Goal: Transaction & Acquisition: Book appointment/travel/reservation

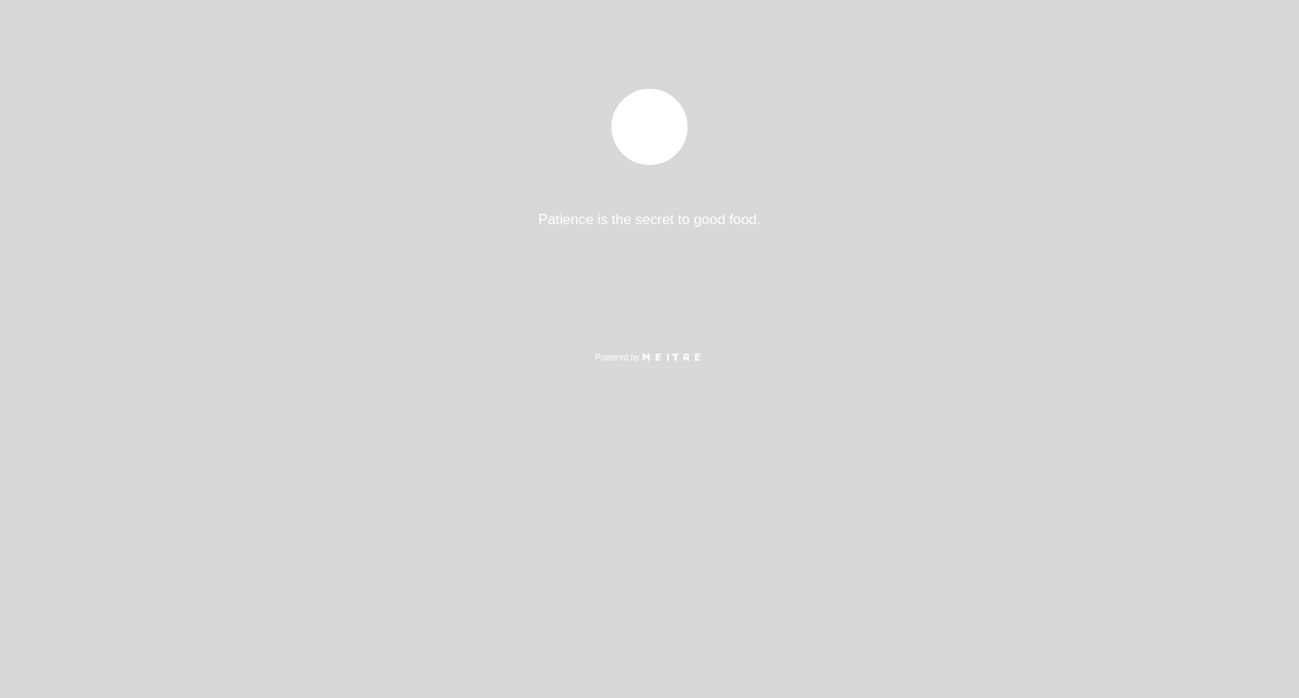
select select "es"
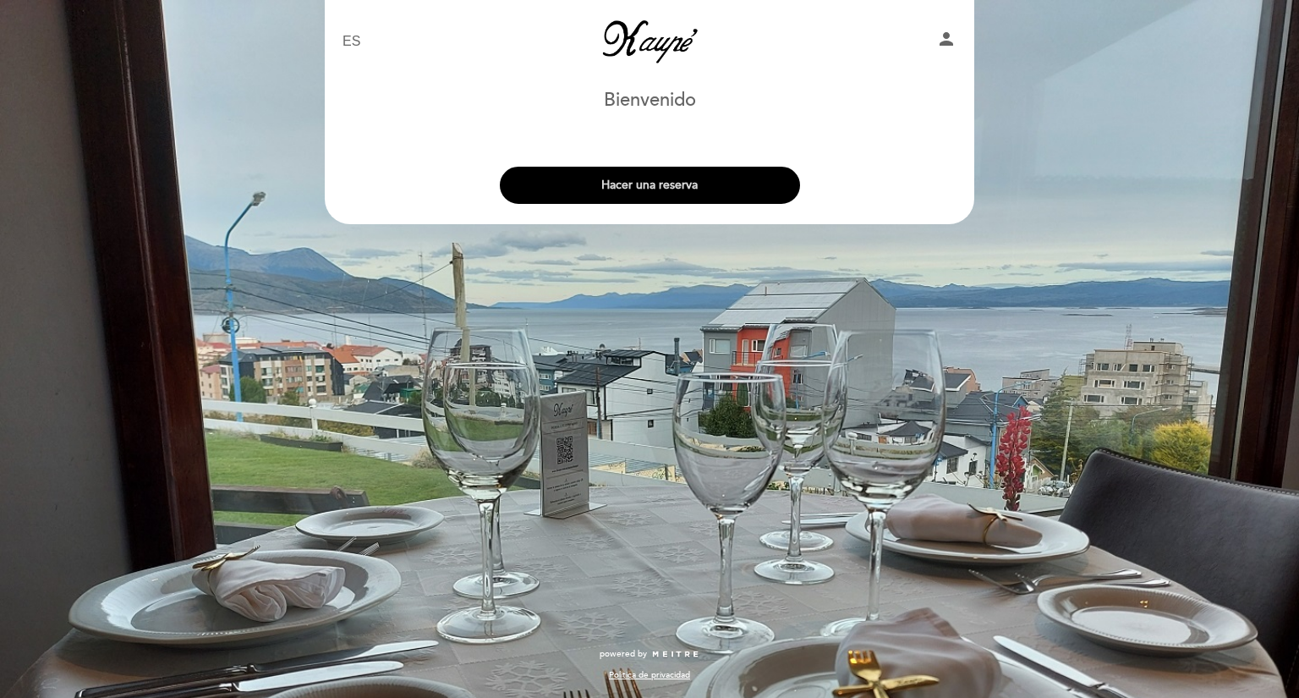
click at [660, 195] on button "Hacer una reserva" at bounding box center [650, 185] width 300 height 37
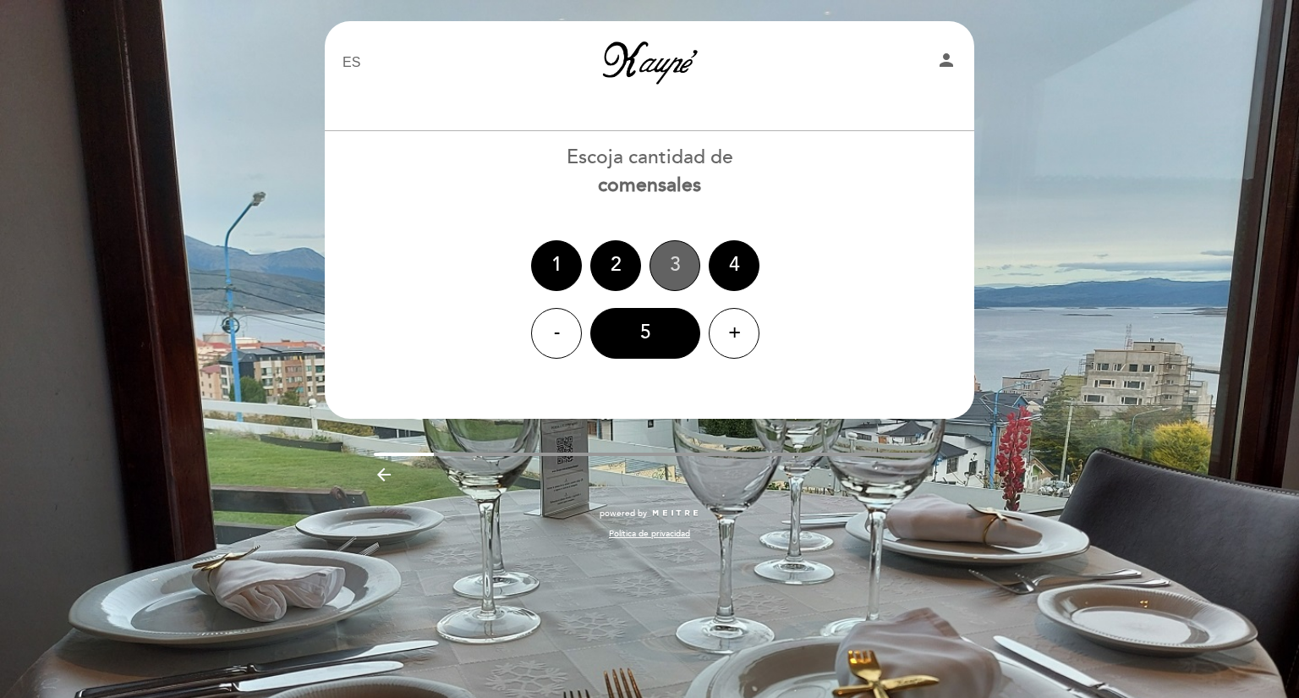
click at [683, 258] on div "3" at bounding box center [675, 265] width 51 height 51
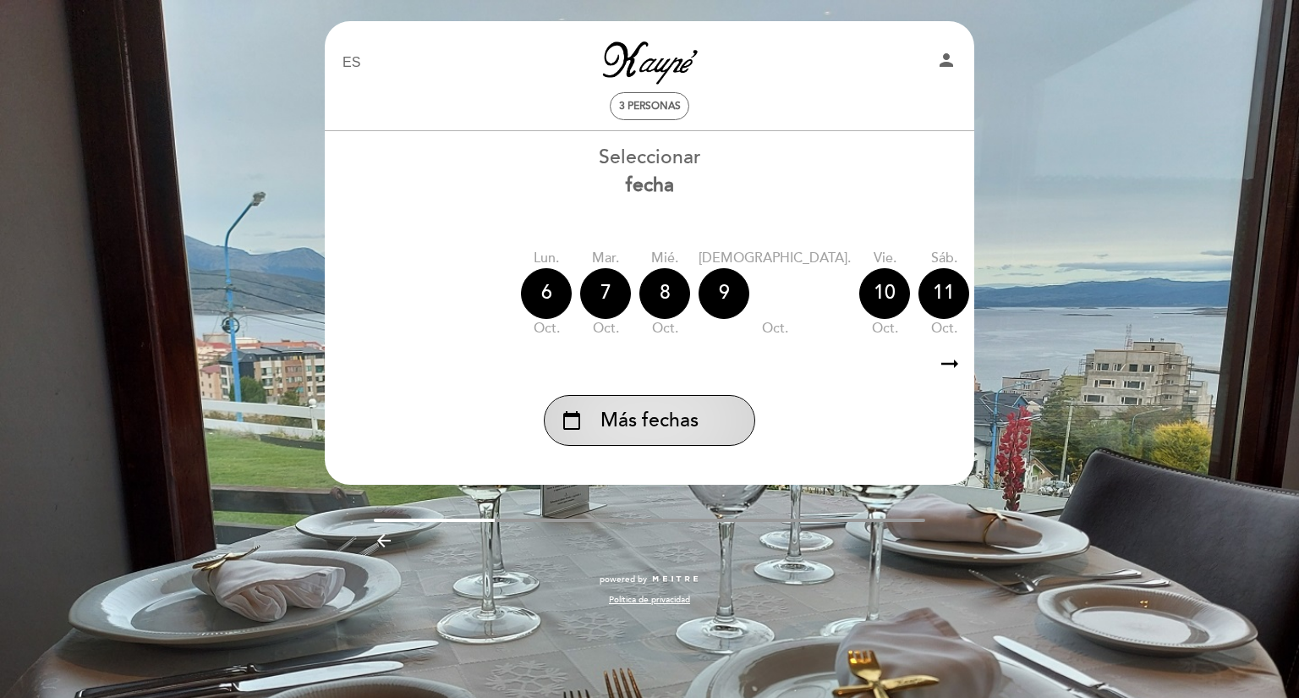
click at [699, 420] on div "calendar_today Más fechas" at bounding box center [649, 420] width 211 height 51
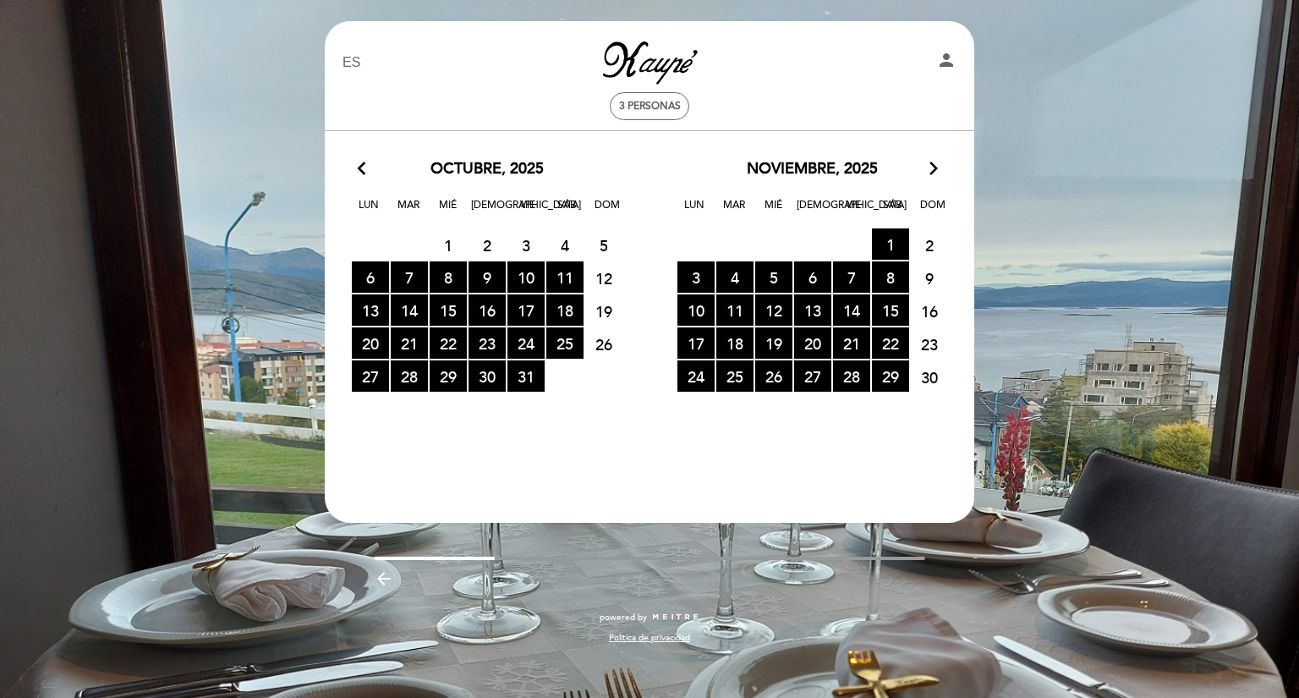
click at [934, 176] on icon "arrow_forward_ios" at bounding box center [933, 169] width 15 height 22
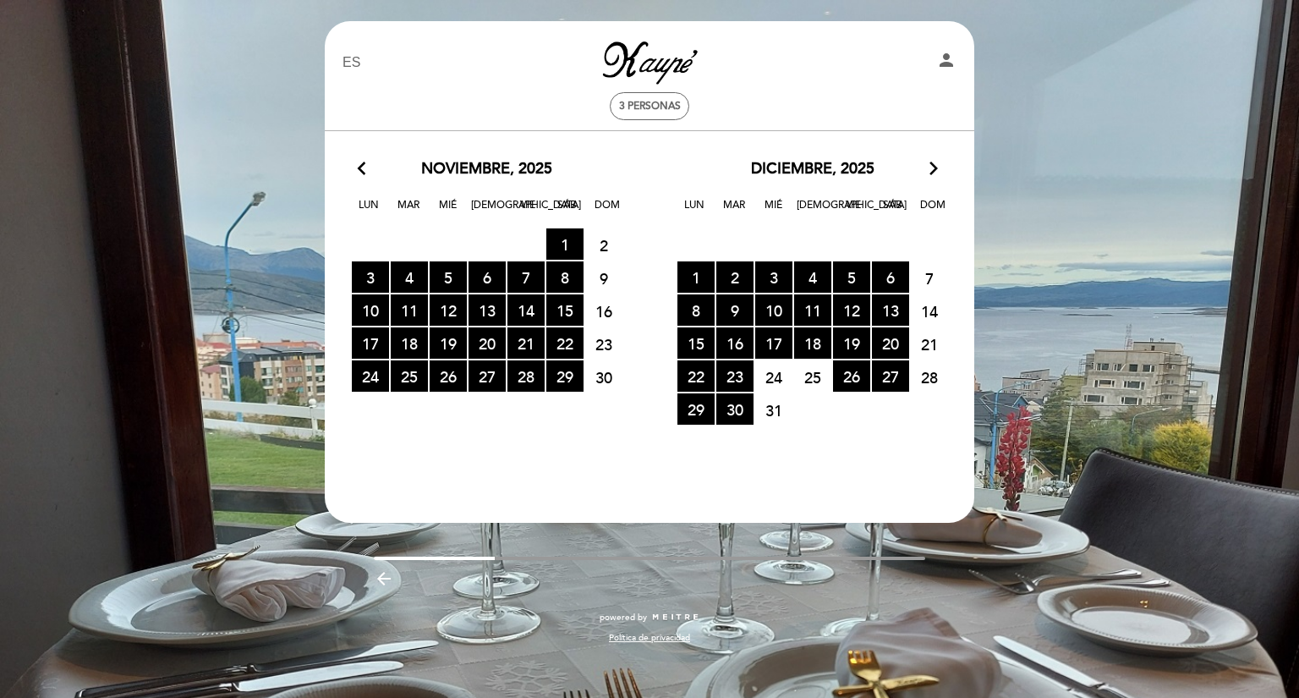
click at [934, 168] on icon "arrow_forward_ios" at bounding box center [933, 169] width 15 height 22
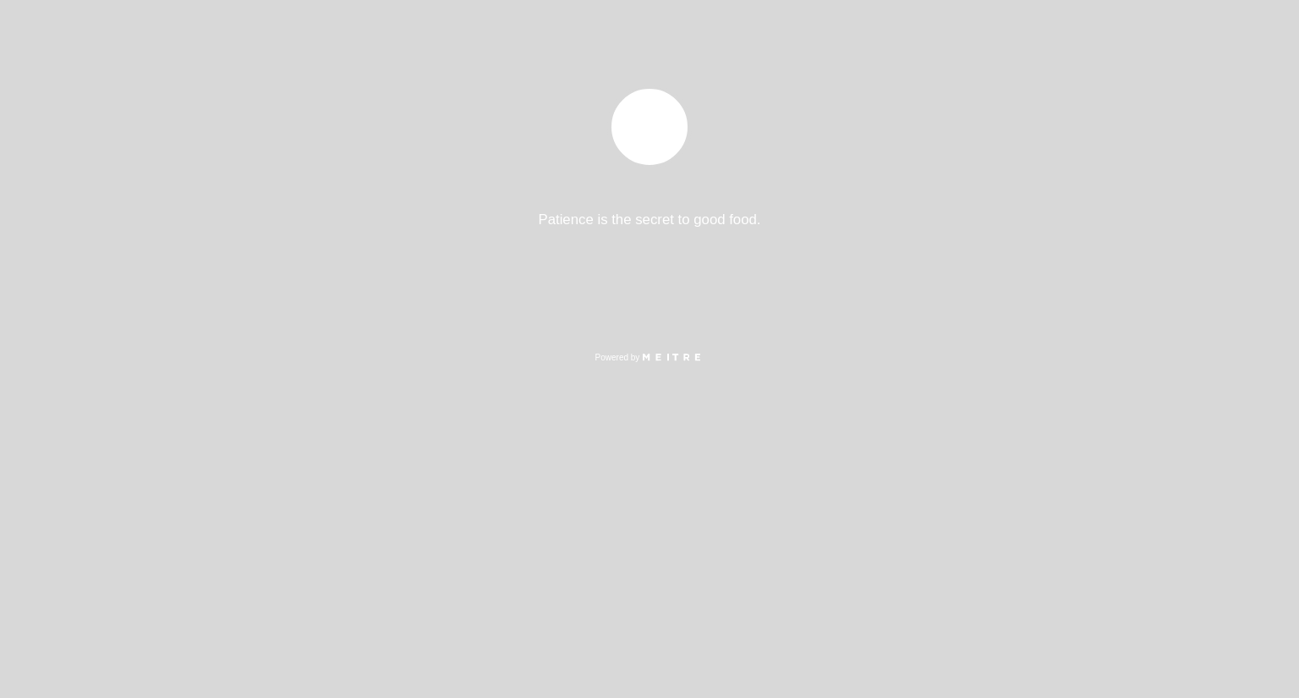
select select "es"
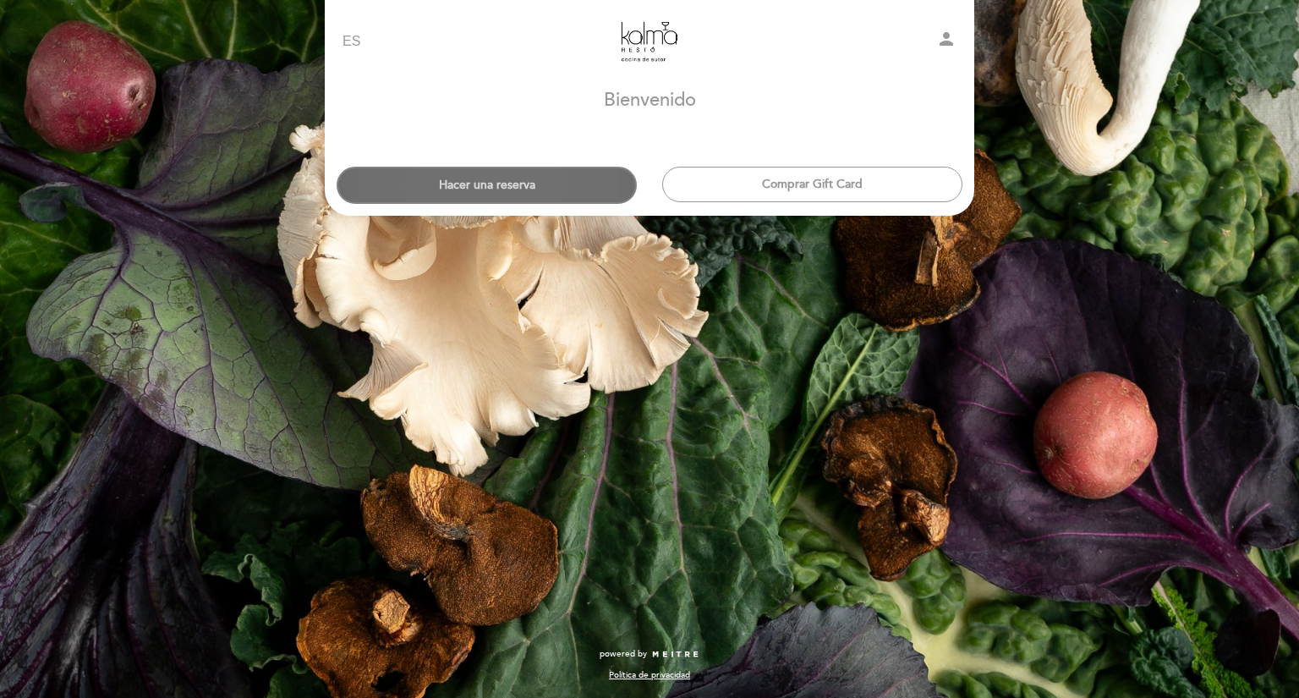
click at [510, 177] on button "Hacer una reserva" at bounding box center [487, 185] width 300 height 37
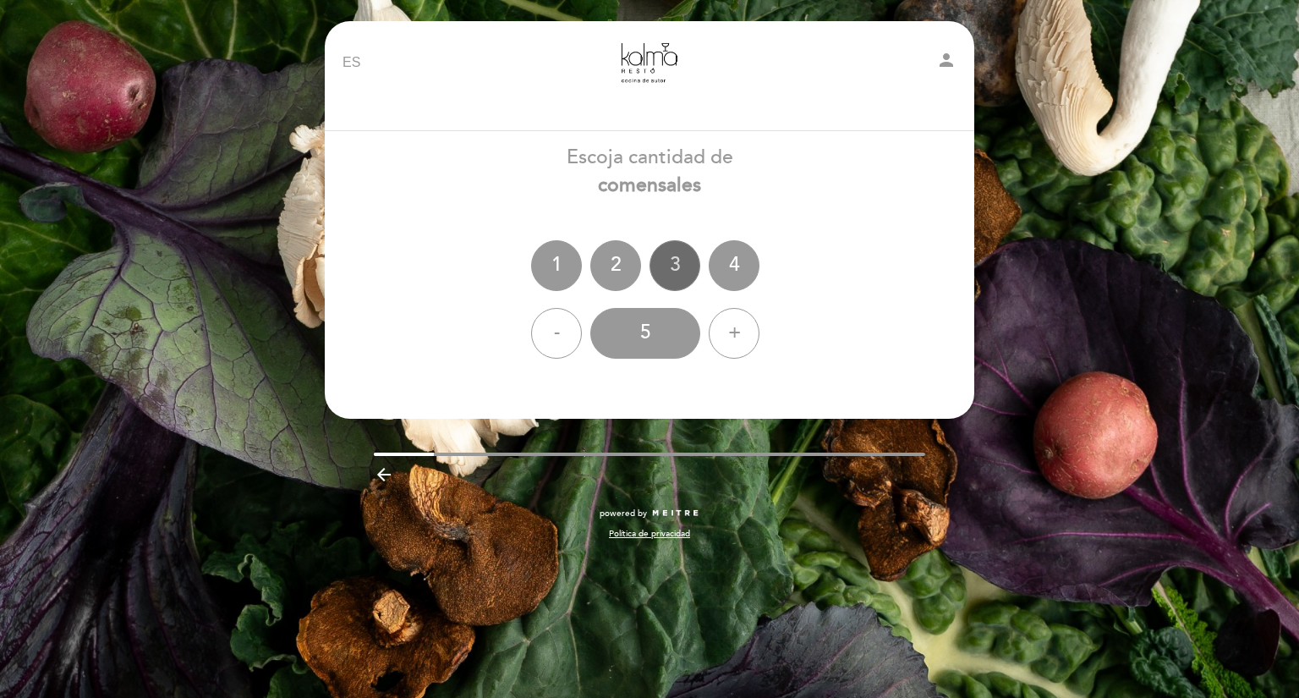
click at [671, 272] on div "3" at bounding box center [675, 265] width 51 height 51
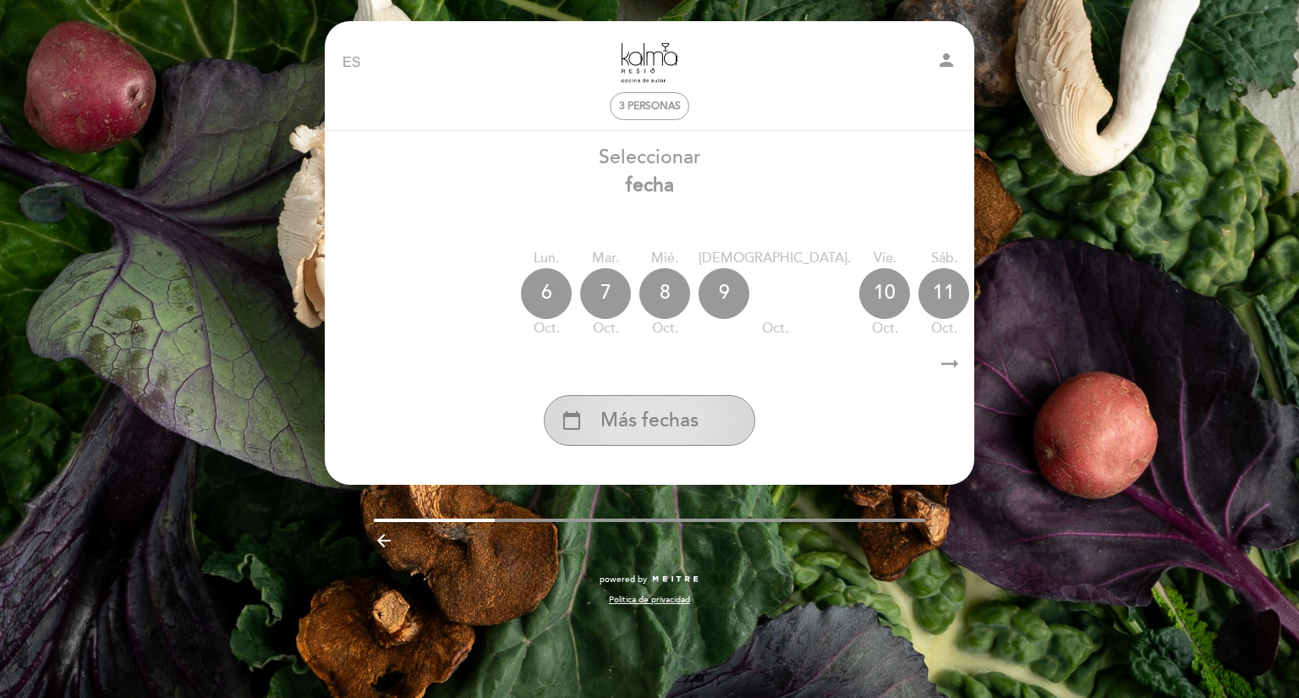
click at [690, 435] on span "Más fechas" at bounding box center [650, 421] width 98 height 28
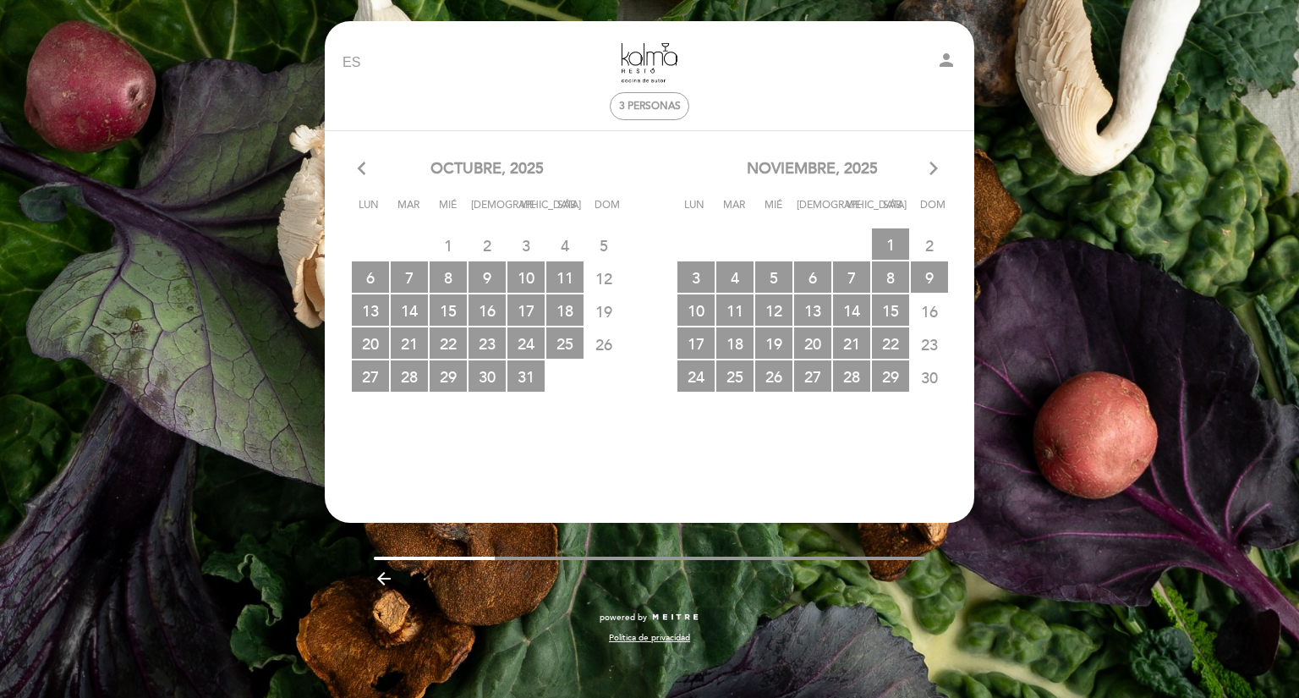
click at [932, 168] on icon "arrow_forward_ios" at bounding box center [933, 169] width 15 height 22
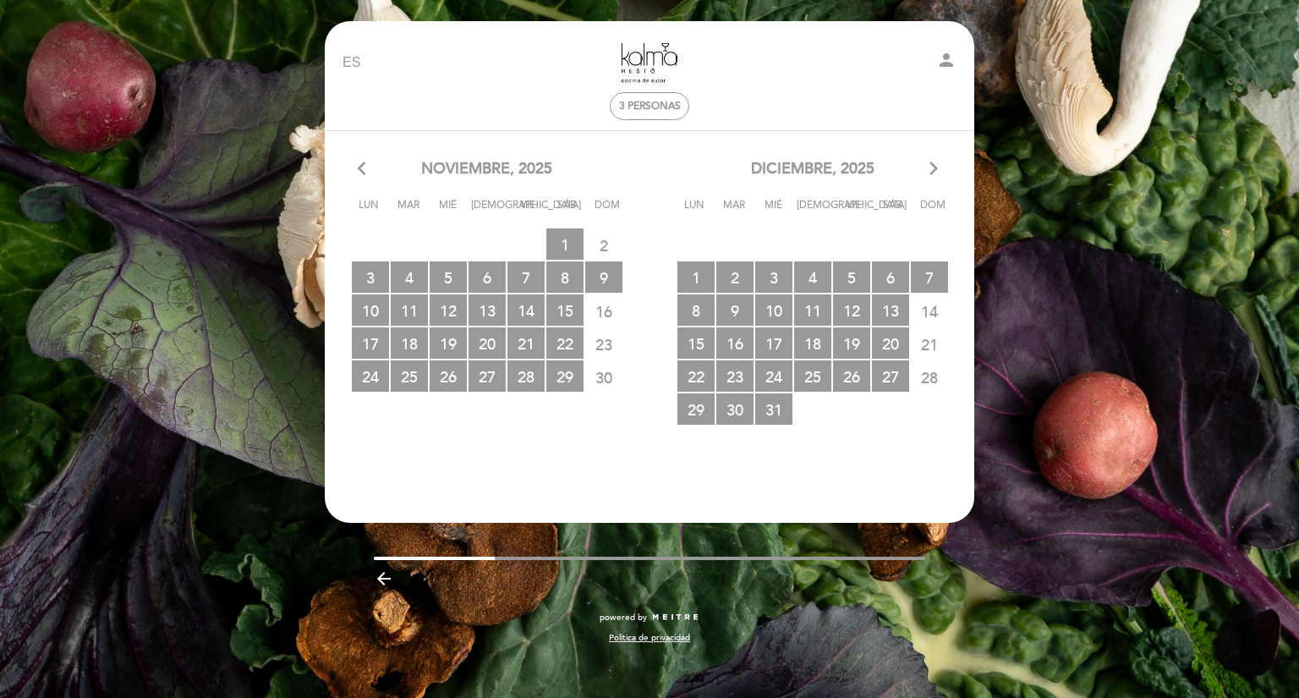
click at [932, 168] on icon "arrow_forward_ios" at bounding box center [933, 169] width 15 height 22
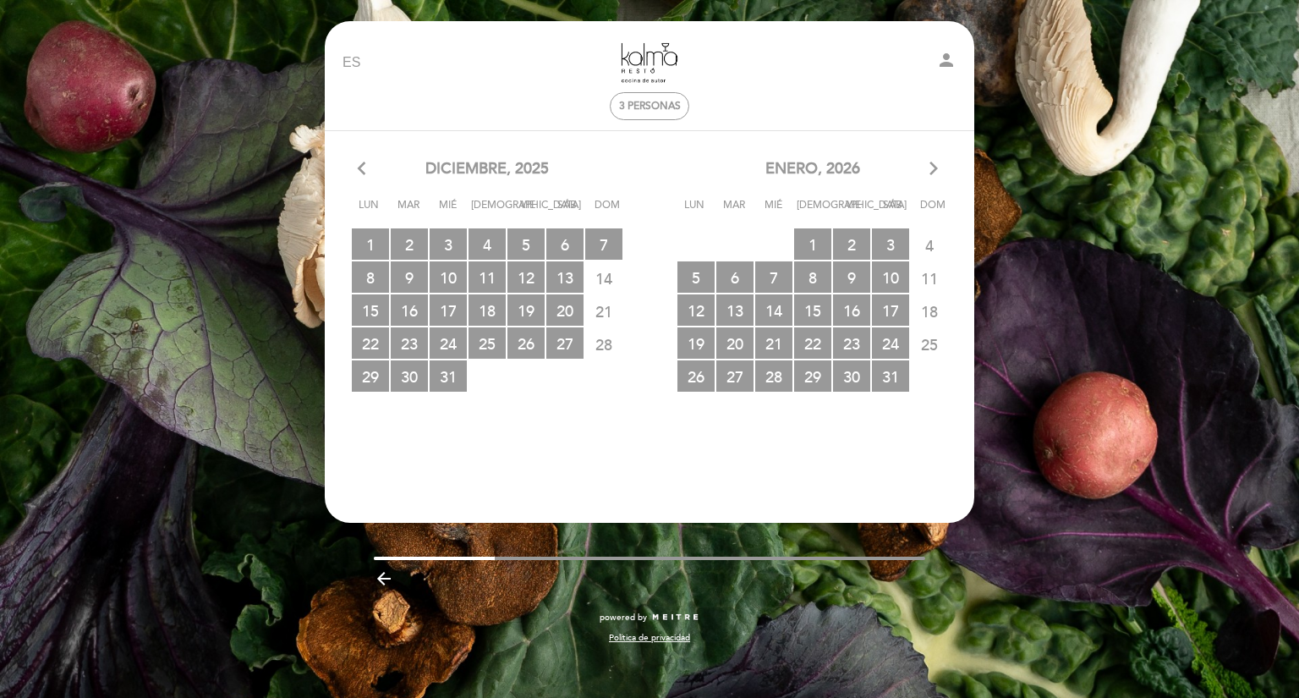
click at [365, 165] on icon "arrow_back_ios" at bounding box center [365, 169] width 15 height 22
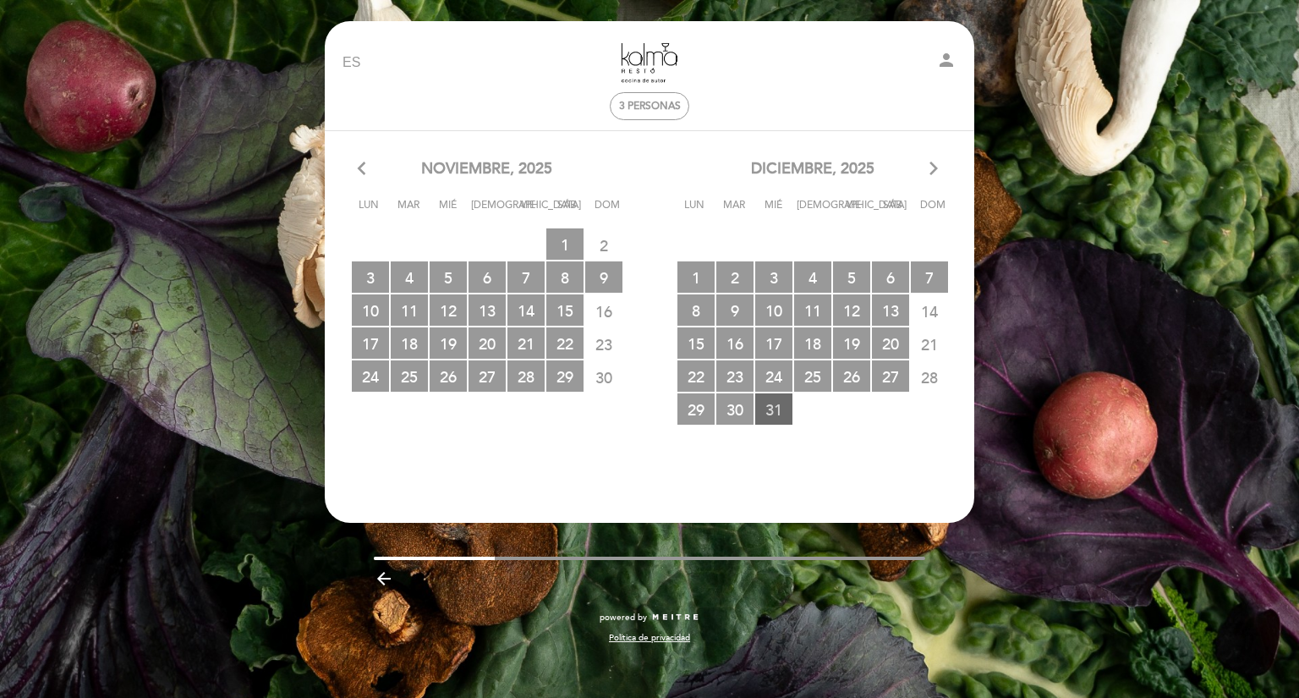
click at [776, 410] on span "31 RESERVAS DISPONIBLES" at bounding box center [773, 408] width 37 height 31
